Goal: Download file/media

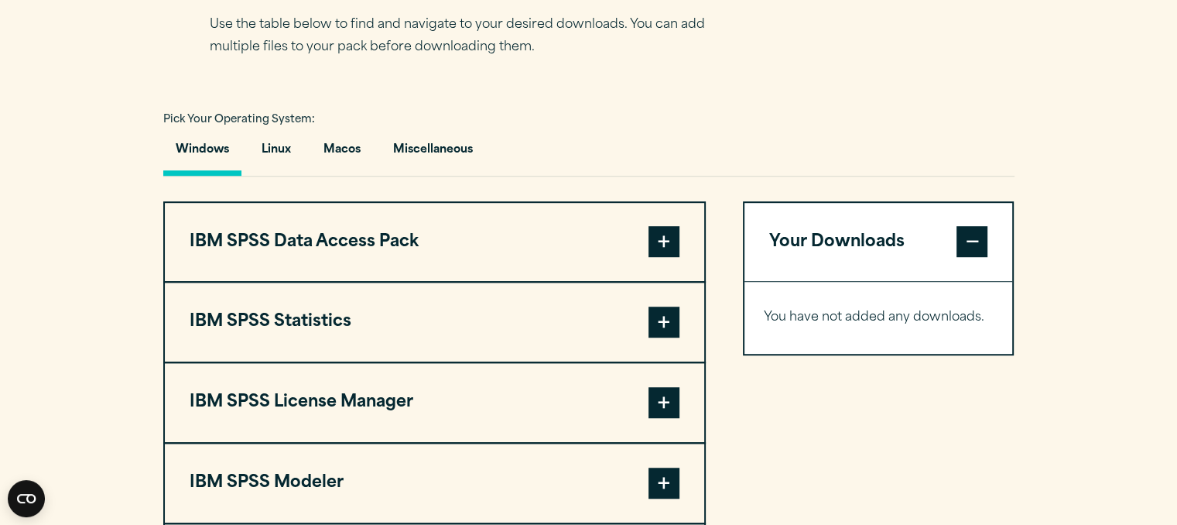
scroll to position [1188, 0]
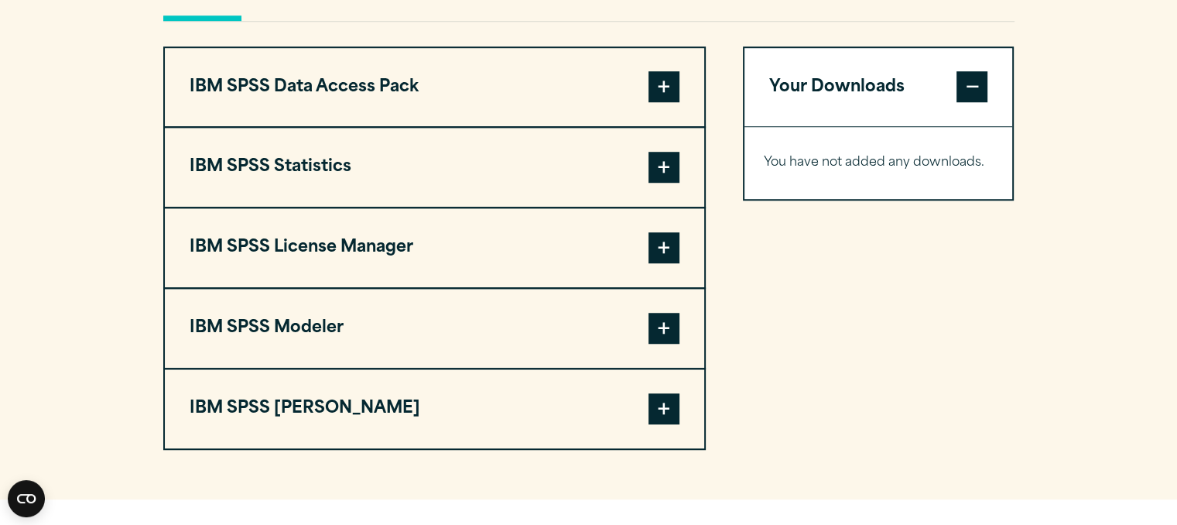
click at [655, 183] on span at bounding box center [663, 167] width 31 height 31
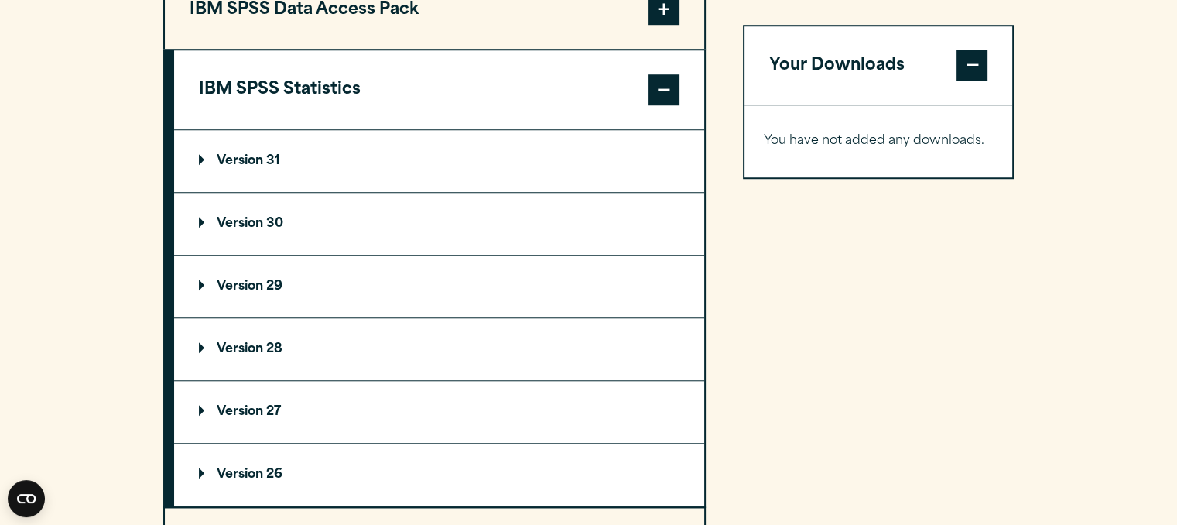
scroll to position [1269, 0]
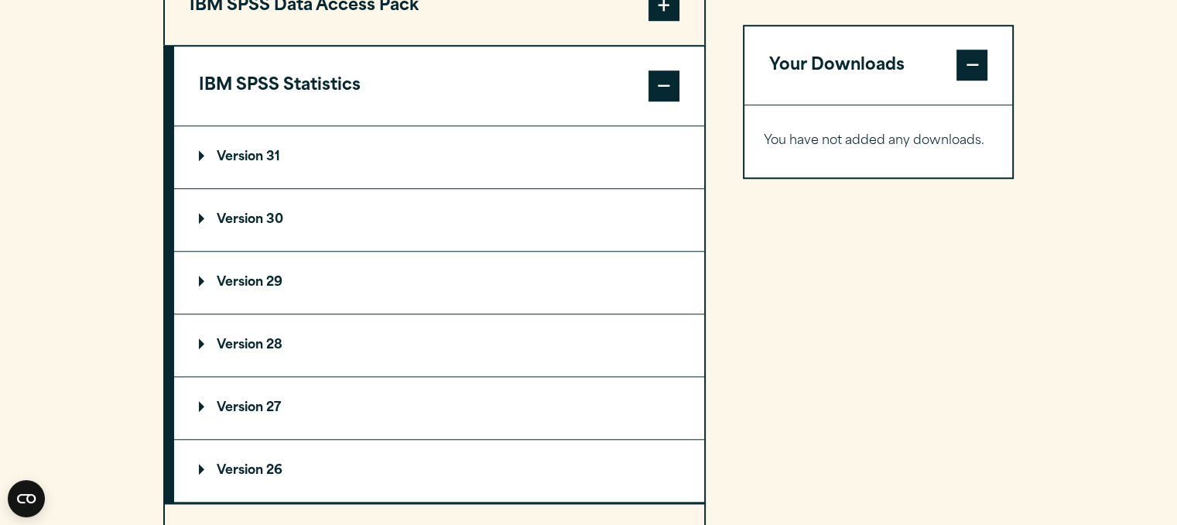
click at [214, 163] on p "Version 31" at bounding box center [239, 157] width 81 height 12
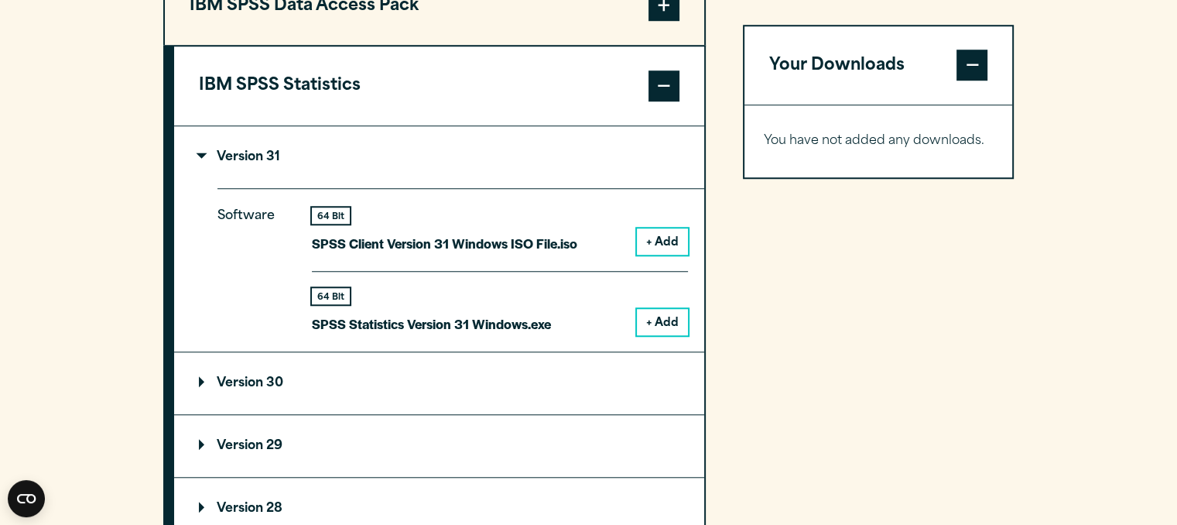
click at [656, 335] on button "+ Add" at bounding box center [662, 322] width 51 height 26
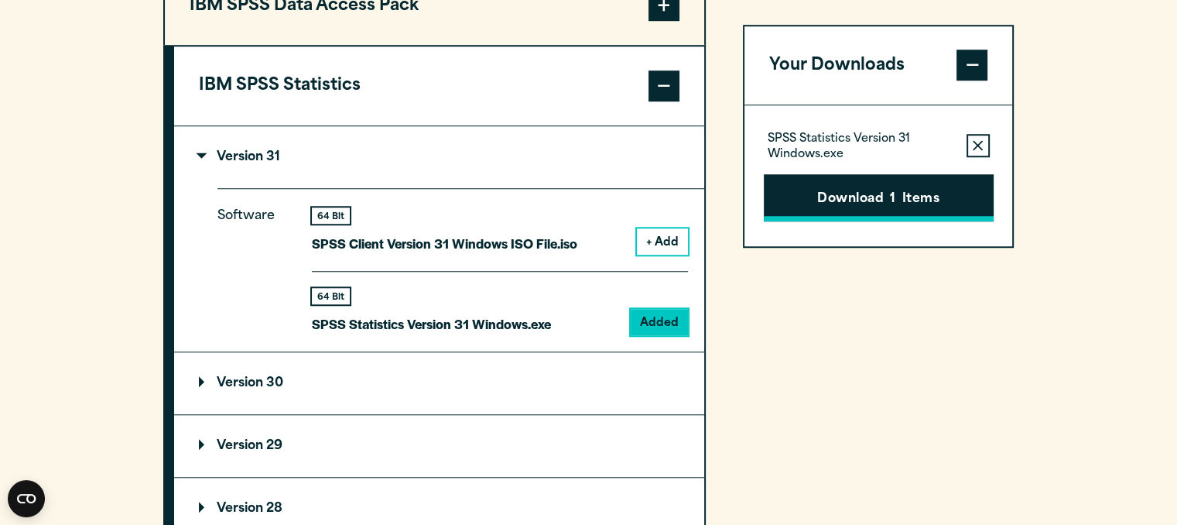
click at [885, 193] on button "Download 1 Items" at bounding box center [879, 198] width 230 height 48
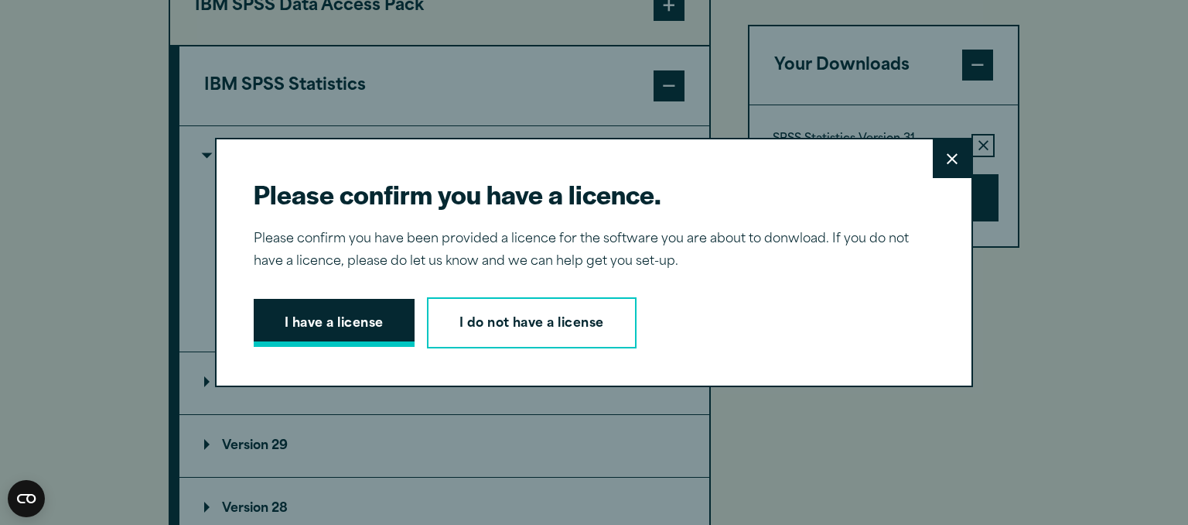
click at [316, 309] on button "I have a license" at bounding box center [334, 323] width 161 height 48
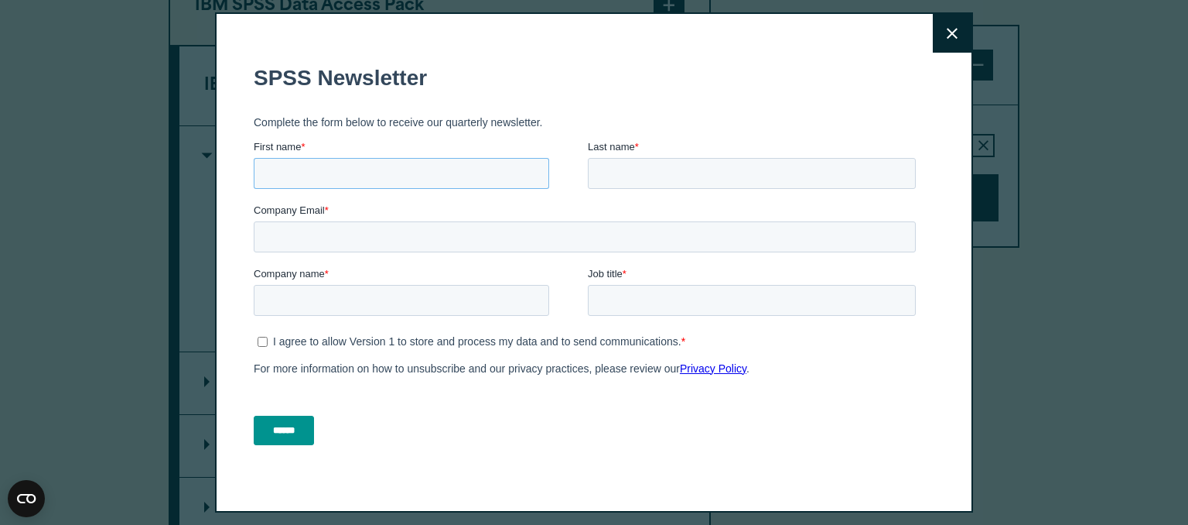
click at [374, 173] on input "First name *" at bounding box center [402, 173] width 296 height 31
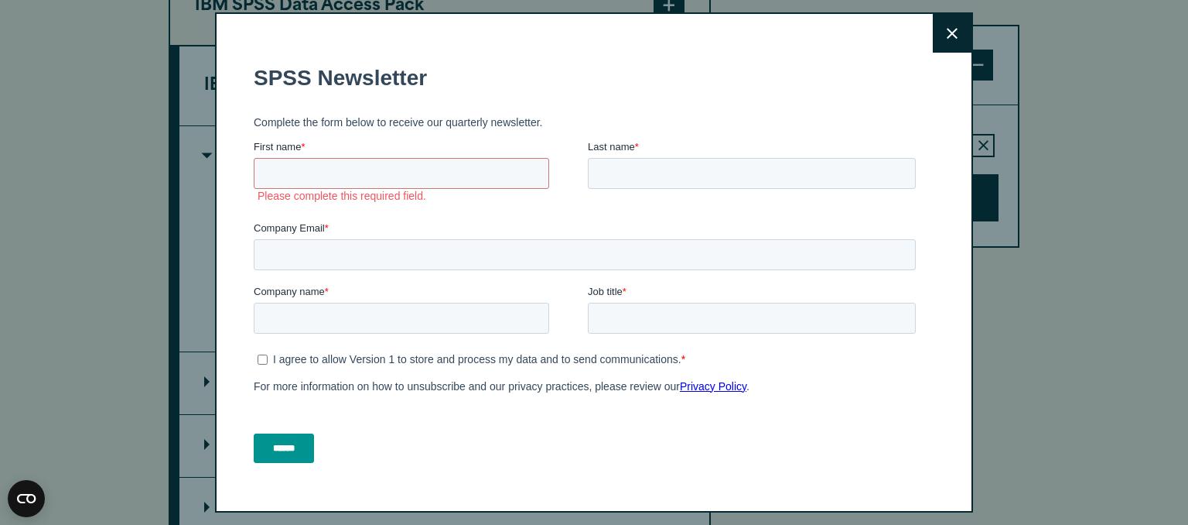
click at [933, 32] on button "Close" at bounding box center [952, 33] width 39 height 39
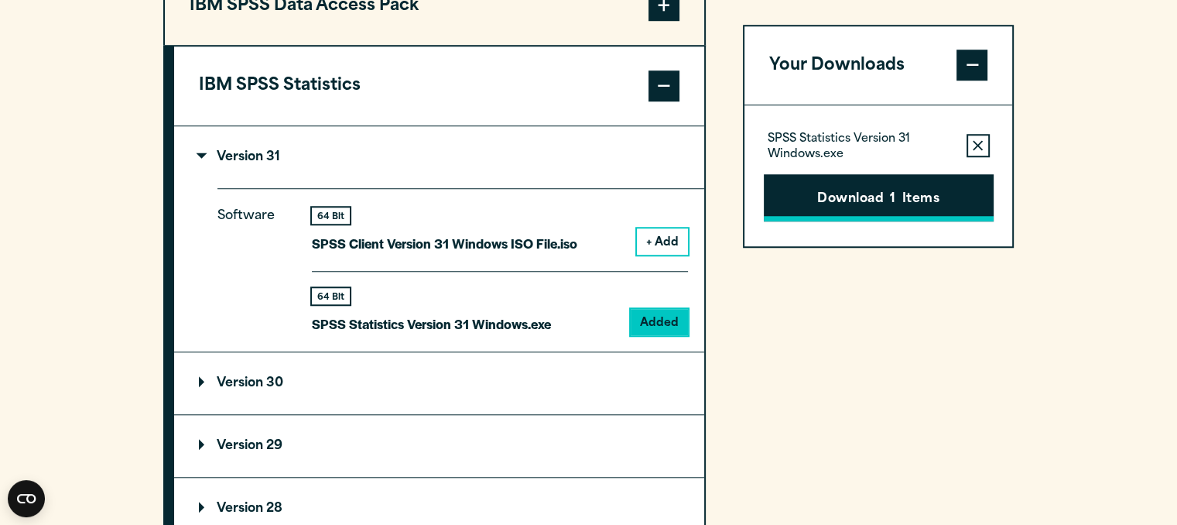
click at [892, 185] on button "Download 1 Items" at bounding box center [879, 198] width 230 height 48
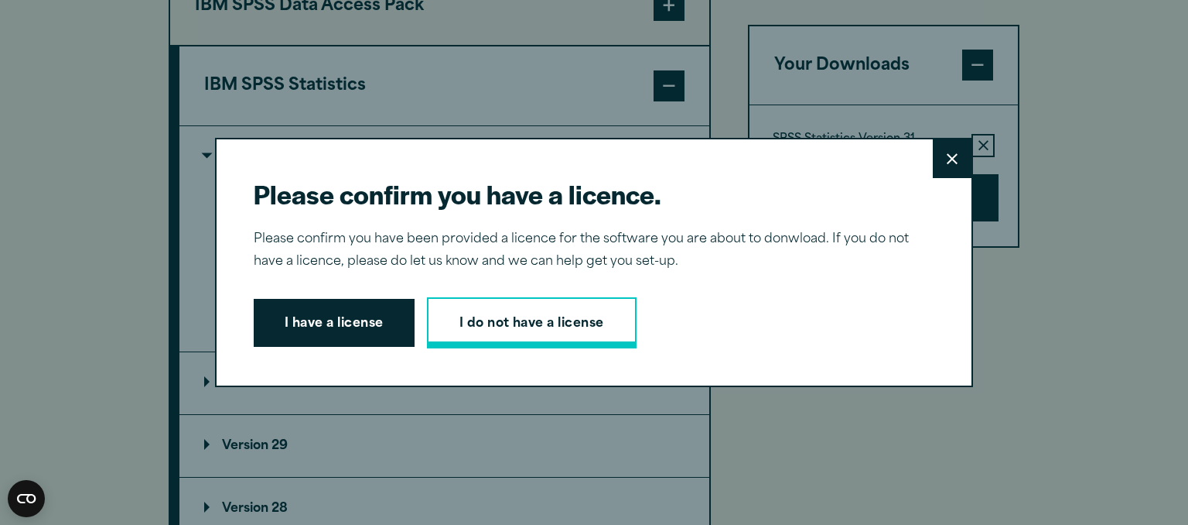
click at [523, 313] on link "I do not have a license" at bounding box center [532, 322] width 210 height 51
click at [337, 336] on button "I have a license" at bounding box center [334, 323] width 161 height 48
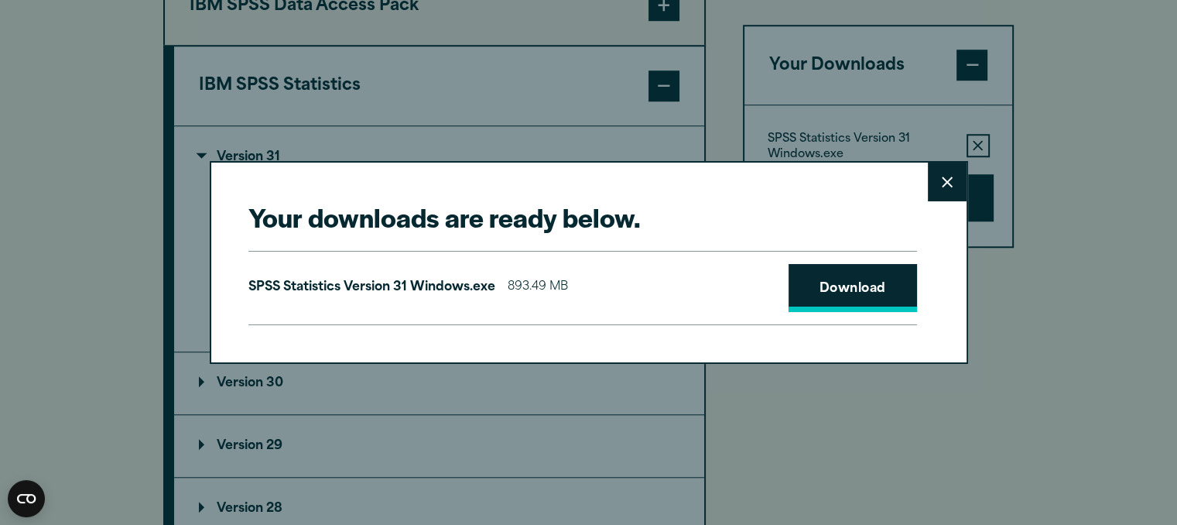
click at [822, 276] on link "Download" at bounding box center [852, 288] width 128 height 48
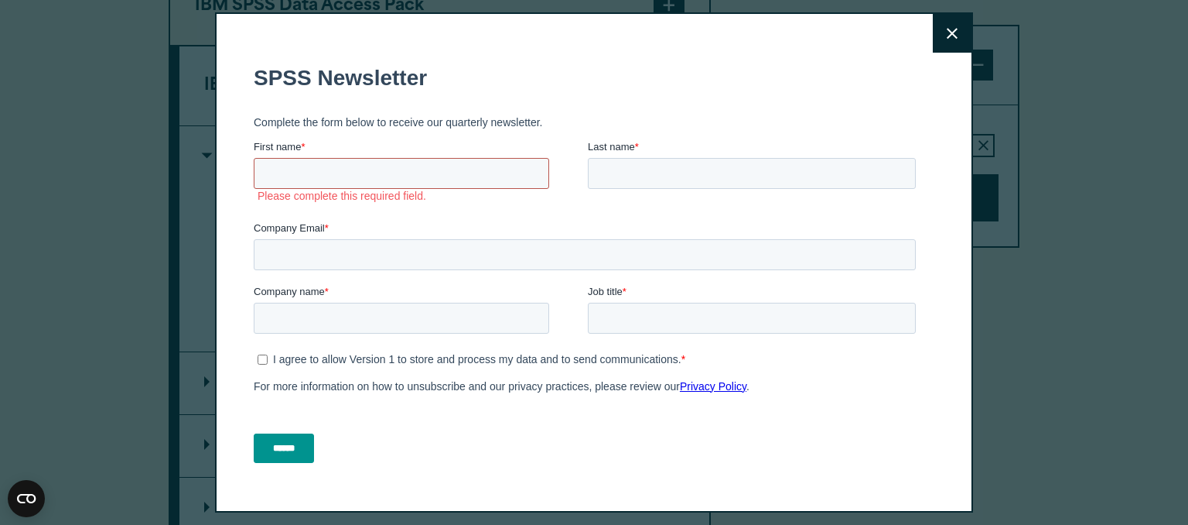
click at [424, 179] on input "First name *" at bounding box center [402, 173] width 296 height 31
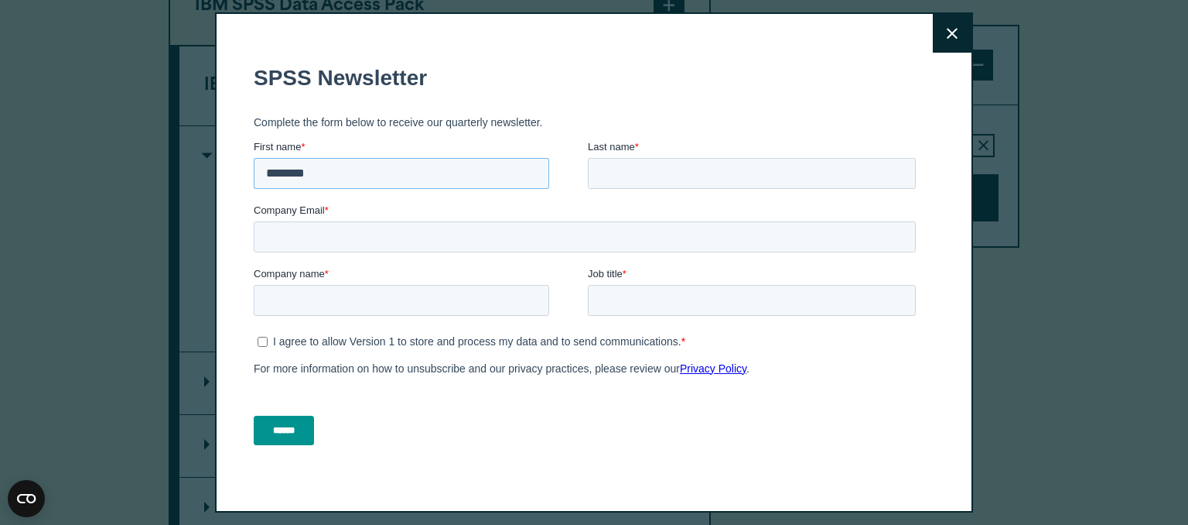
type input "********"
click at [661, 162] on input "Last name *" at bounding box center [752, 173] width 328 height 31
type input "*"
type input "**********"
click at [508, 240] on input "Company Email *" at bounding box center [585, 236] width 662 height 31
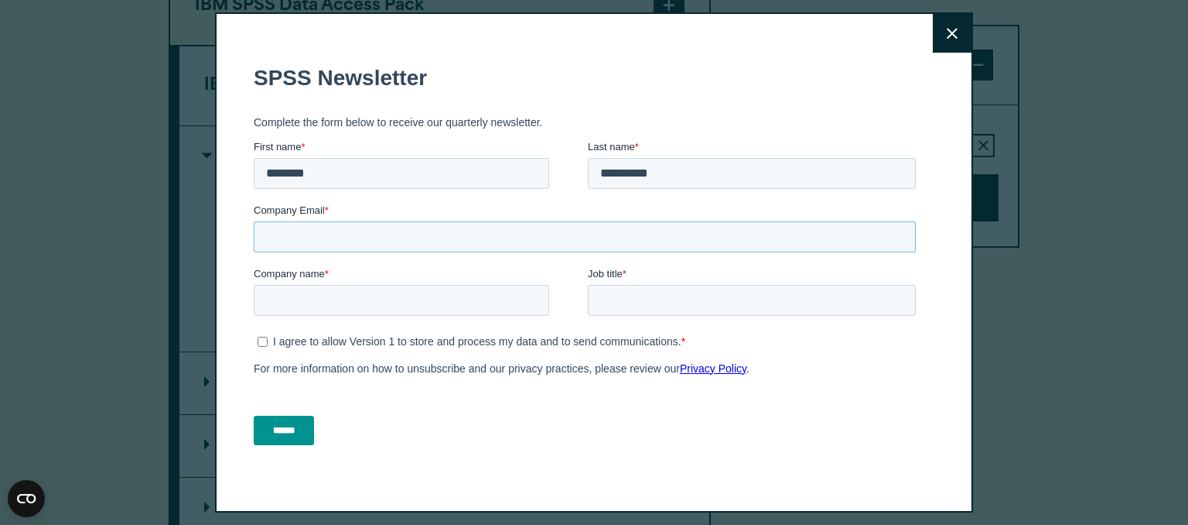
type input "**********"
click at [304, 310] on input "Company name *" at bounding box center [402, 300] width 296 height 31
type input "**********"
click at [604, 298] on input "Job title *" at bounding box center [752, 300] width 328 height 31
type input "*******"
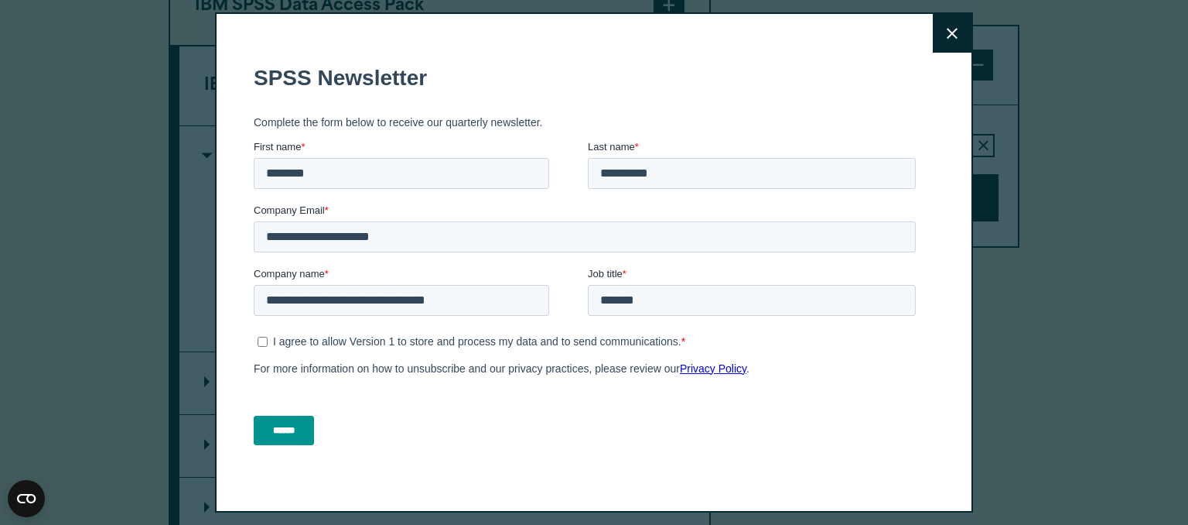
click at [299, 429] on input "******" at bounding box center [284, 429] width 60 height 29
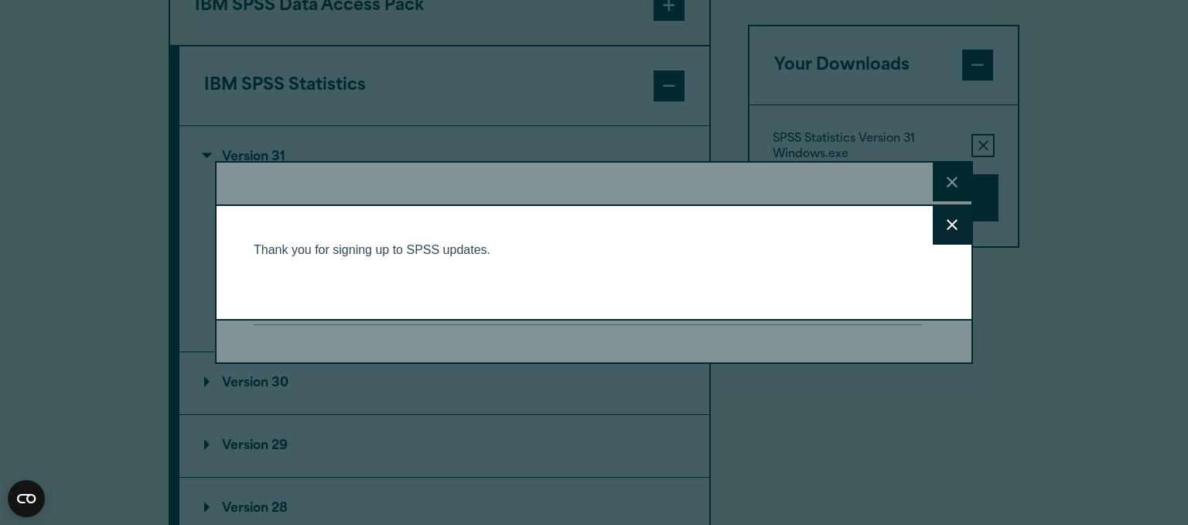
click at [947, 227] on icon at bounding box center [952, 225] width 11 height 12
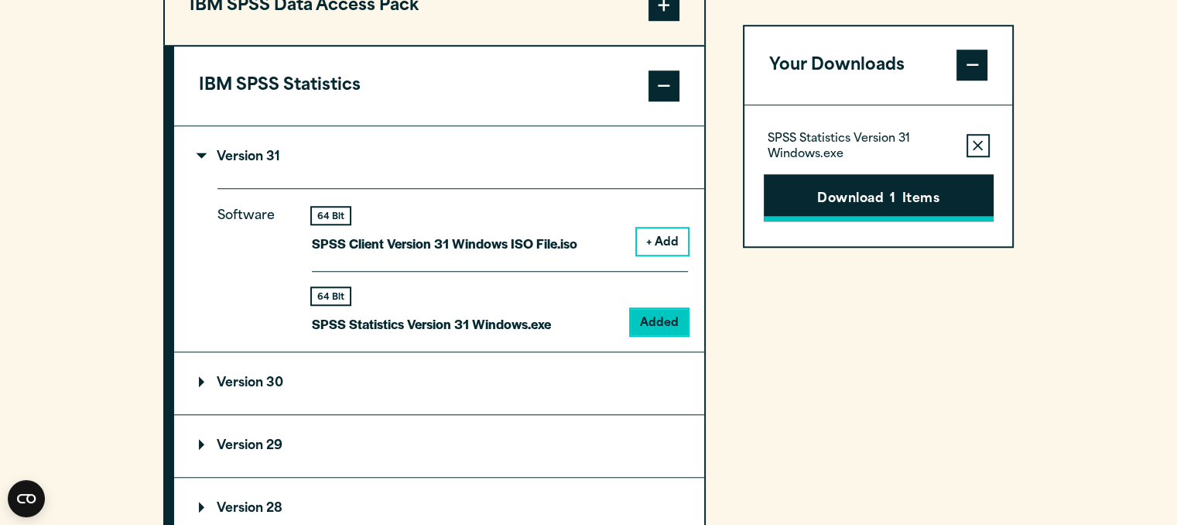
click at [850, 201] on button "Download 1 Items" at bounding box center [879, 198] width 230 height 48
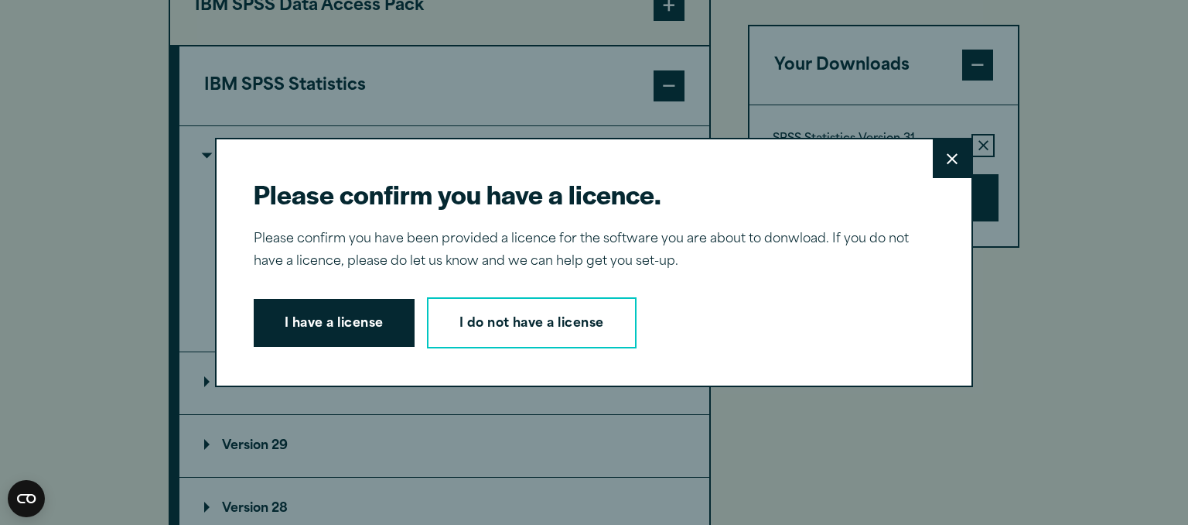
click at [941, 165] on button "Close" at bounding box center [952, 158] width 39 height 39
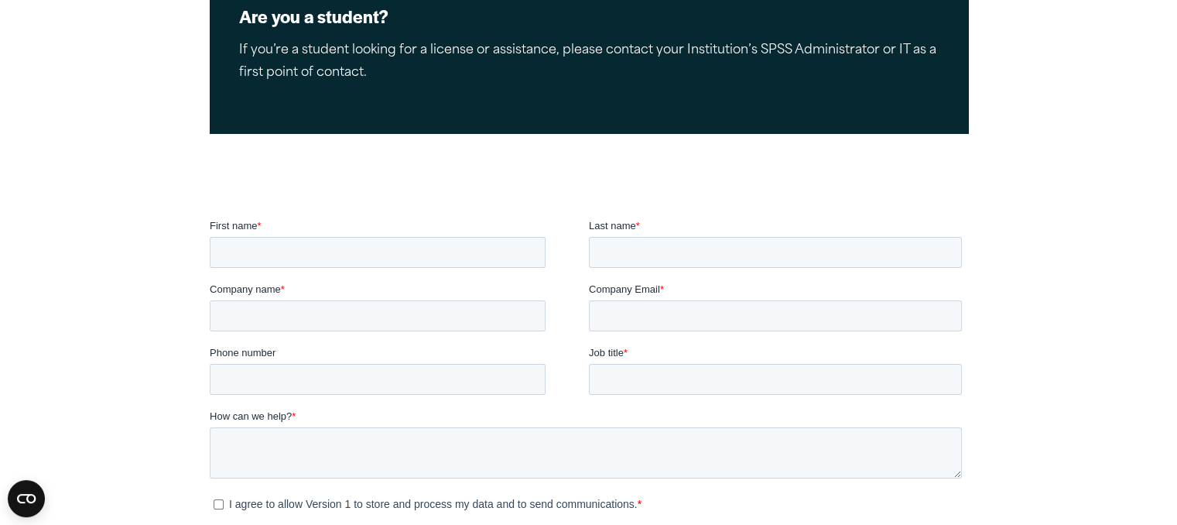
scroll to position [345, 0]
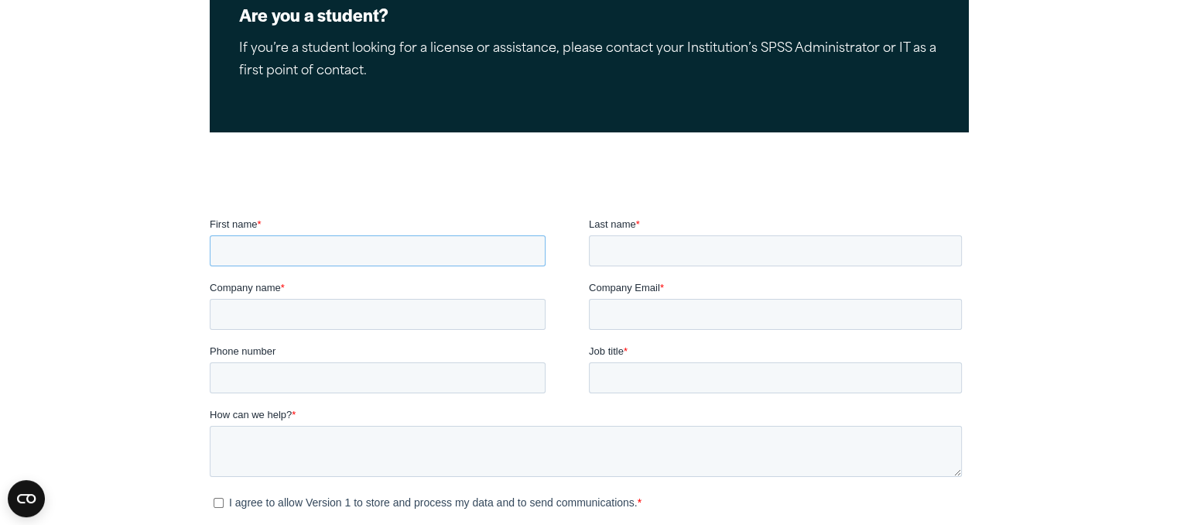
click at [334, 262] on input "First name *" at bounding box center [377, 250] width 336 height 31
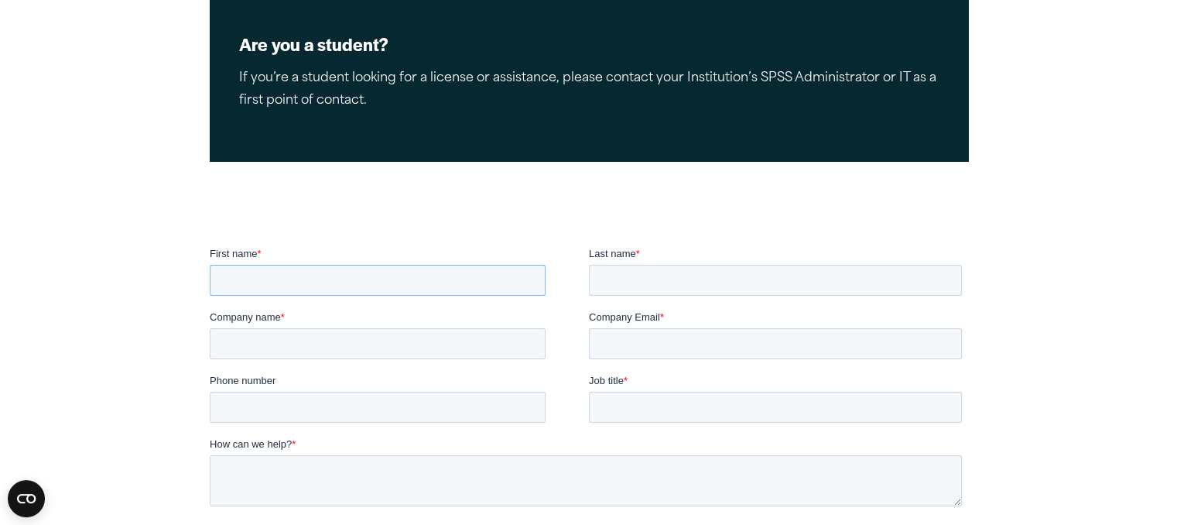
scroll to position [0, 0]
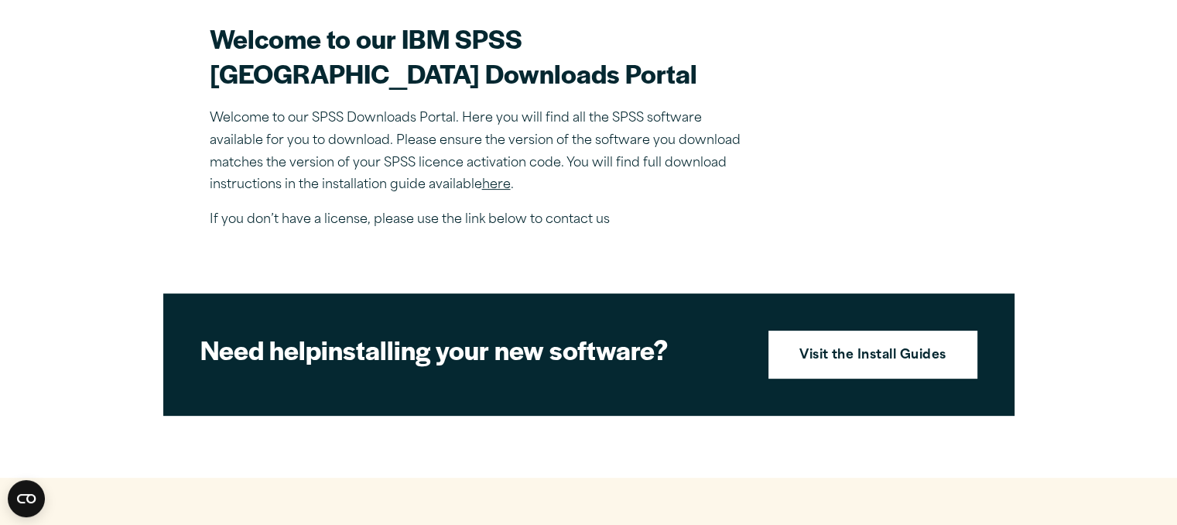
scroll to position [467, 0]
